Goal: Task Accomplishment & Management: Manage account settings

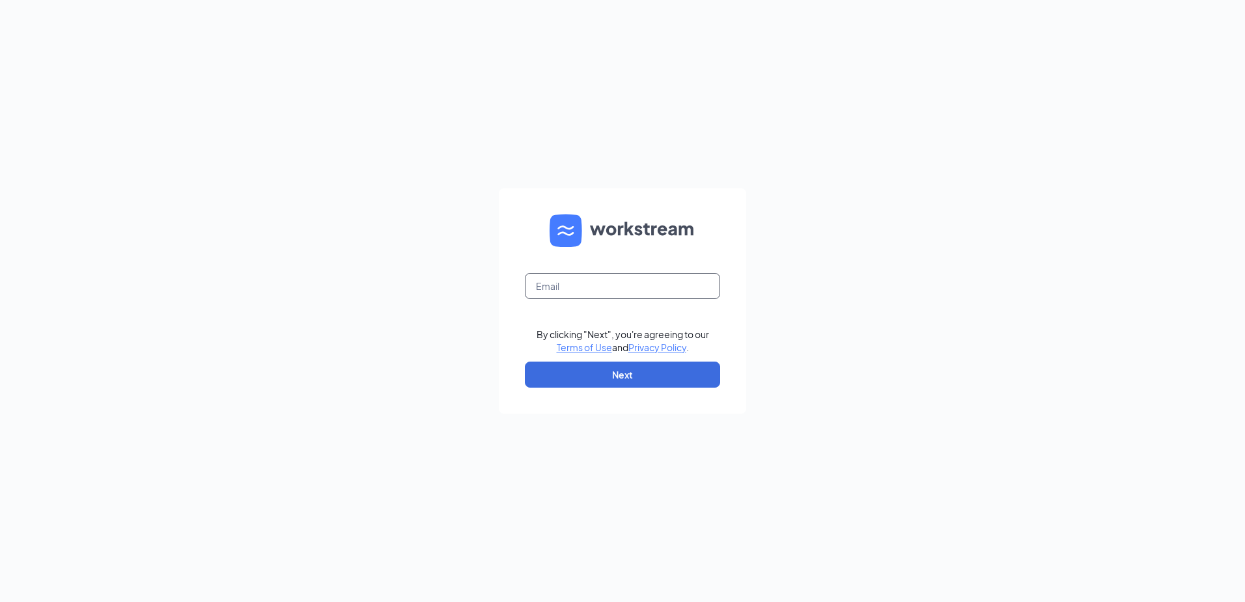
click at [615, 286] on input "text" at bounding box center [622, 286] width 195 height 26
type input "office@bzmgmt.net"
click at [617, 371] on button "Next" at bounding box center [622, 375] width 195 height 26
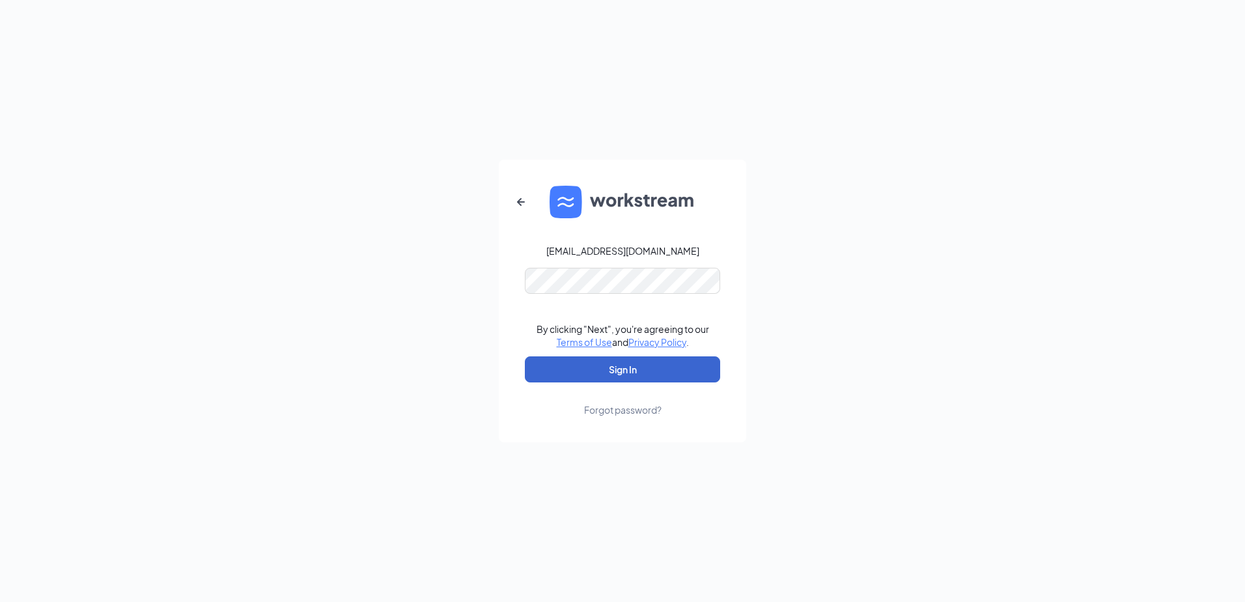
drag, startPoint x: 637, startPoint y: 376, endPoint x: 678, endPoint y: 380, distance: 41.3
click at [637, 376] on button "Sign In" at bounding box center [622, 369] width 195 height 26
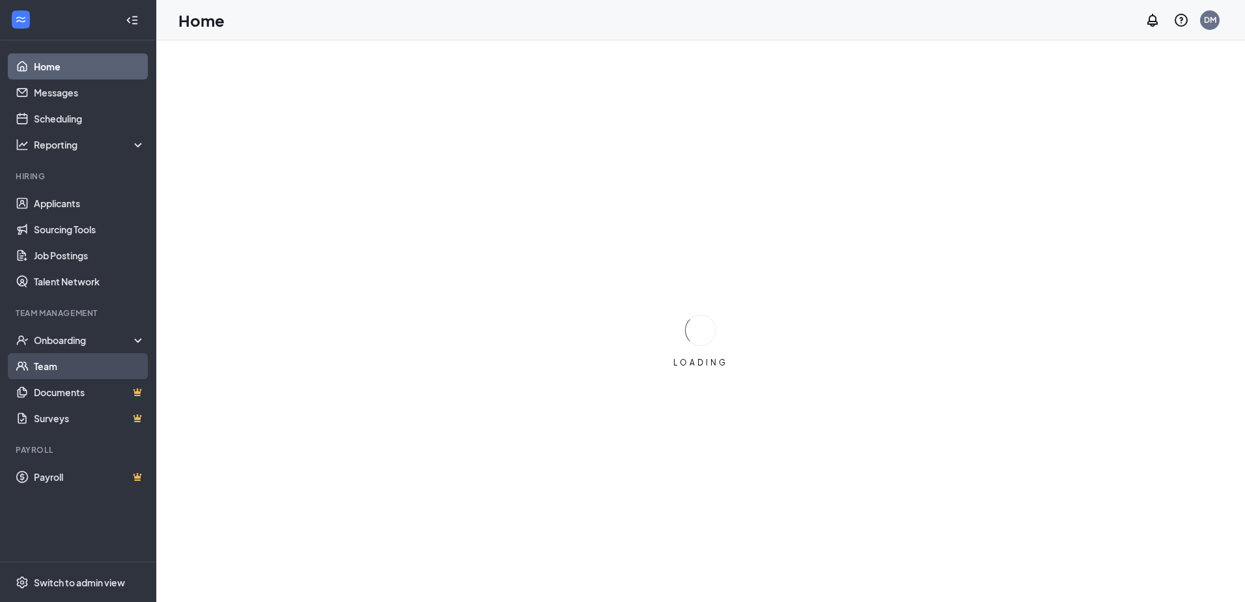
click at [40, 368] on link "Team" at bounding box center [89, 366] width 111 height 26
